Goal: Task Accomplishment & Management: Use online tool/utility

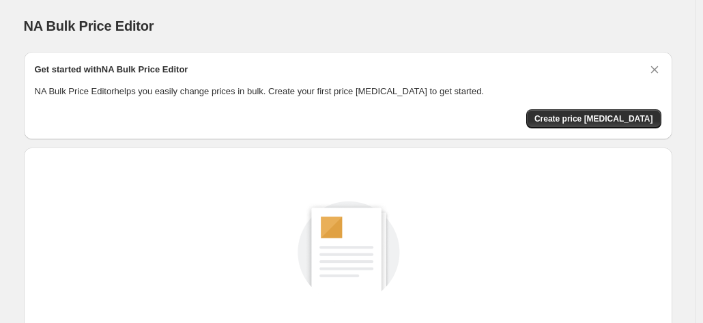
scroll to position [188, 0]
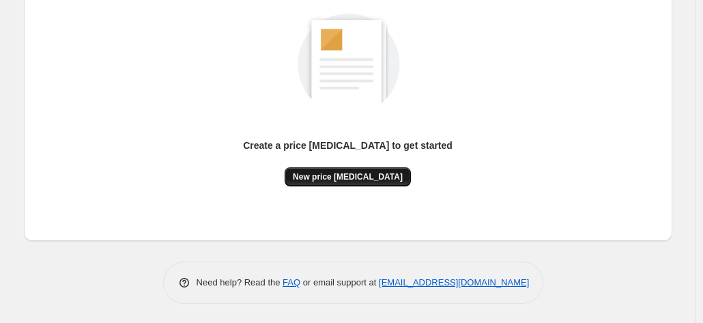
click at [351, 172] on span "New price [MEDICAL_DATA]" at bounding box center [348, 176] width 110 height 11
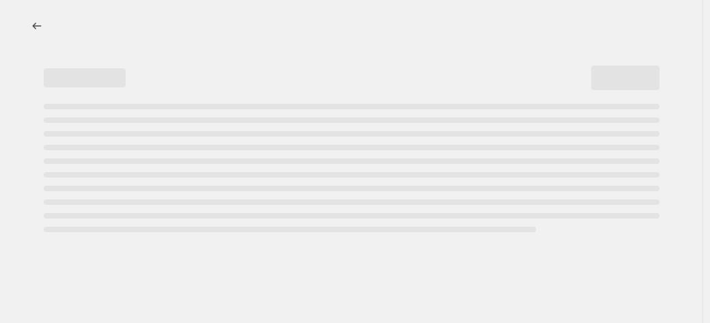
select select "percentage"
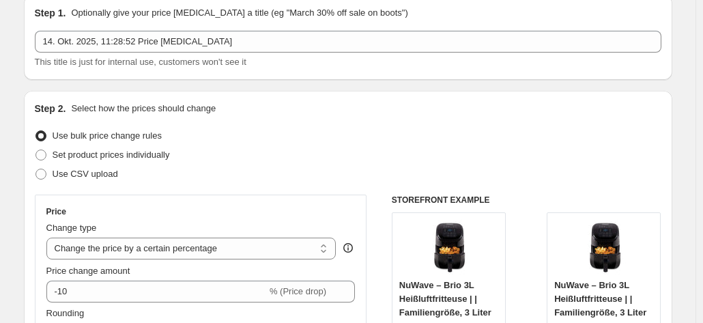
scroll to position [205, 0]
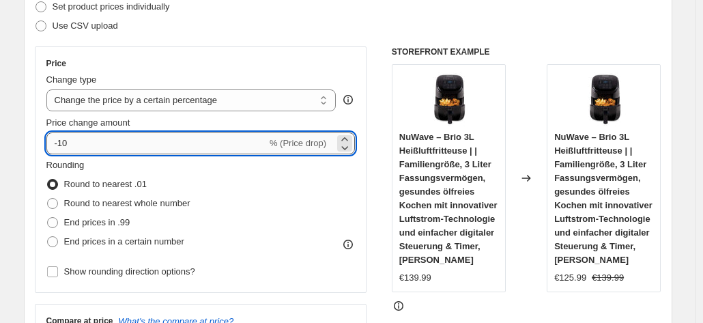
click at [89, 133] on input "-10" at bounding box center [156, 143] width 220 height 22
type input "-1"
type input "-30"
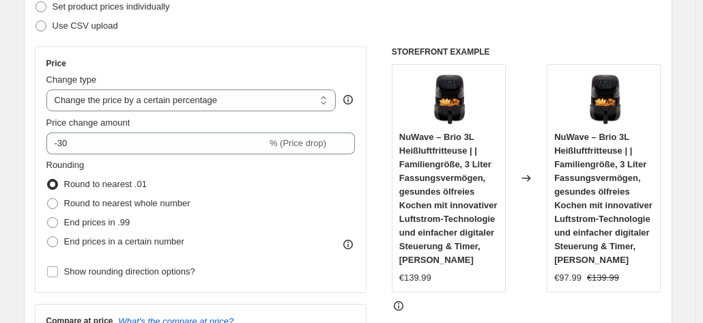
click at [239, 44] on div "Step 2. Select how the prices should change Use bulk price change rules Set pro…" at bounding box center [348, 182] width 627 height 457
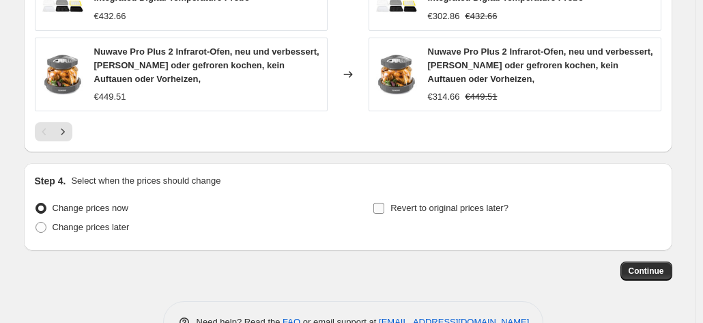
scroll to position [1142, 0]
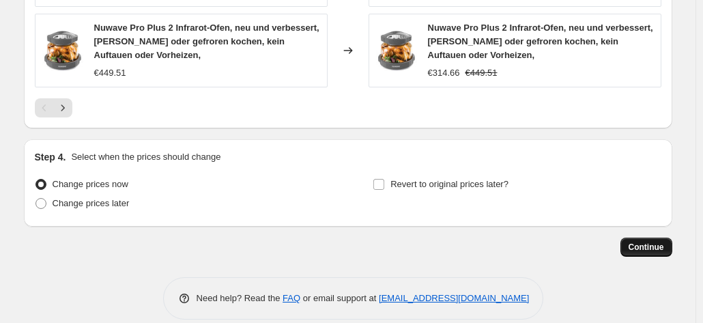
click at [654, 242] on span "Continue" at bounding box center [646, 247] width 35 height 11
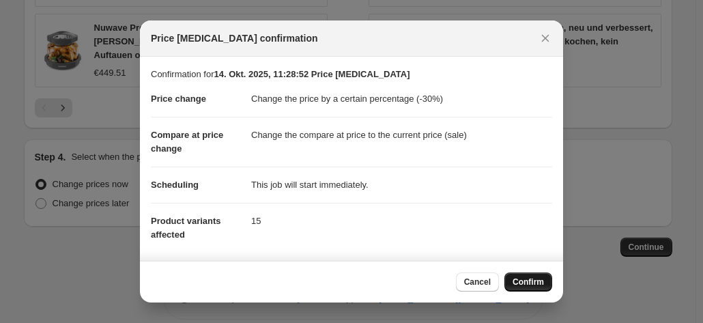
click at [524, 282] on span "Confirm" at bounding box center [528, 281] width 31 height 11
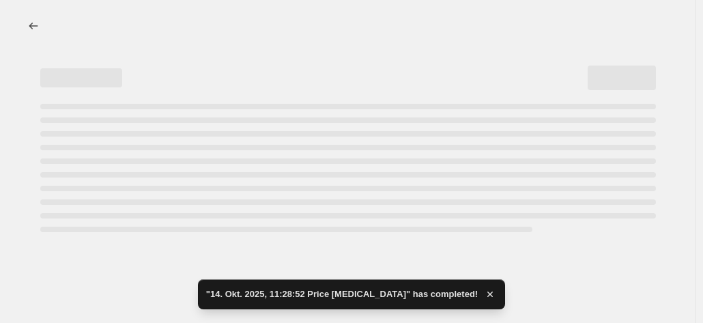
select select "percentage"
